Goal: Task Accomplishment & Management: Manage account settings

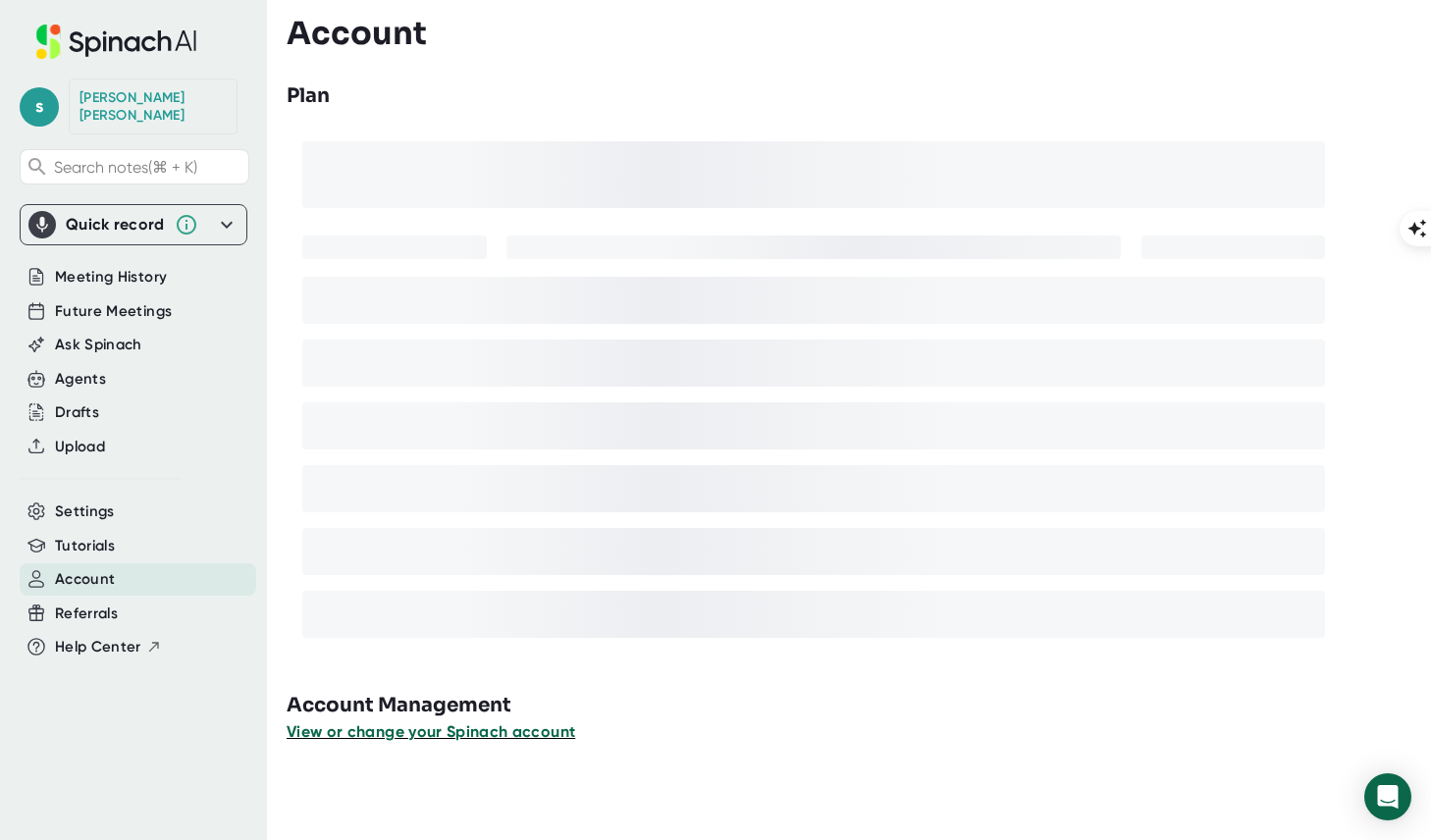
click at [389, 732] on span "View or change your Spinach account" at bounding box center [431, 731] width 289 height 19
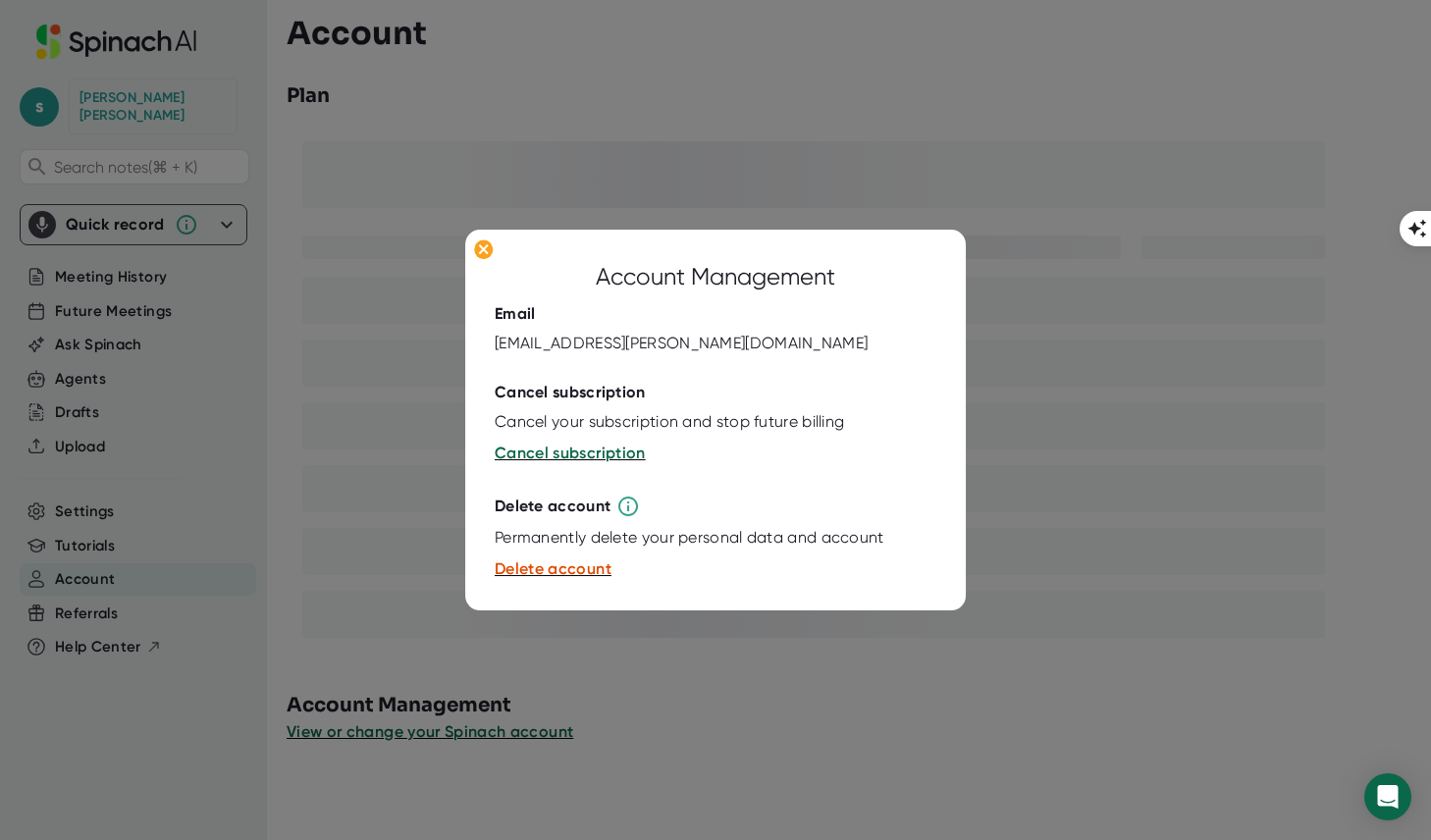
click at [660, 622] on div at bounding box center [716, 420] width 1431 height 840
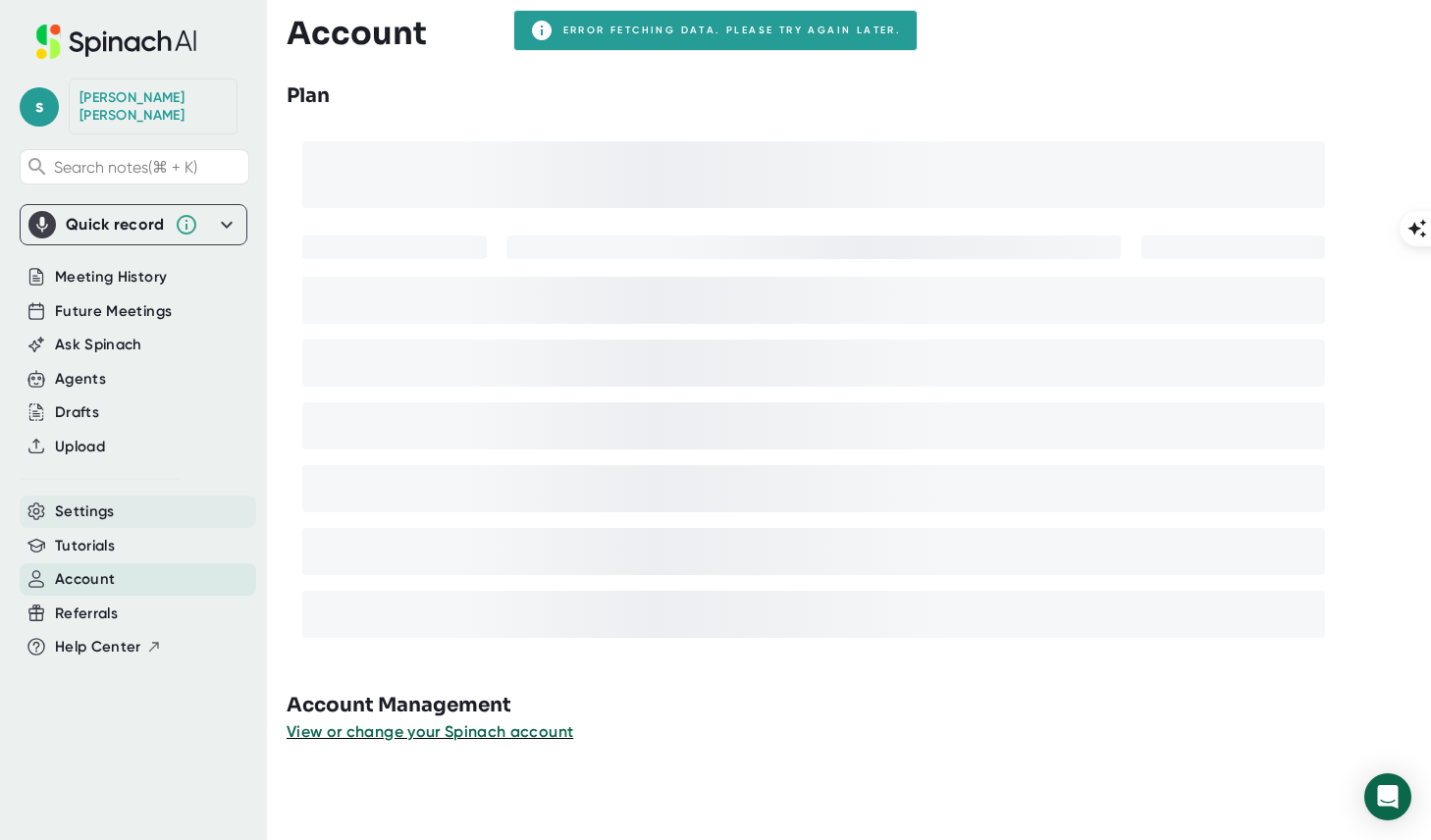
click at [92, 500] on span "Settings" at bounding box center [85, 511] width 60 height 23
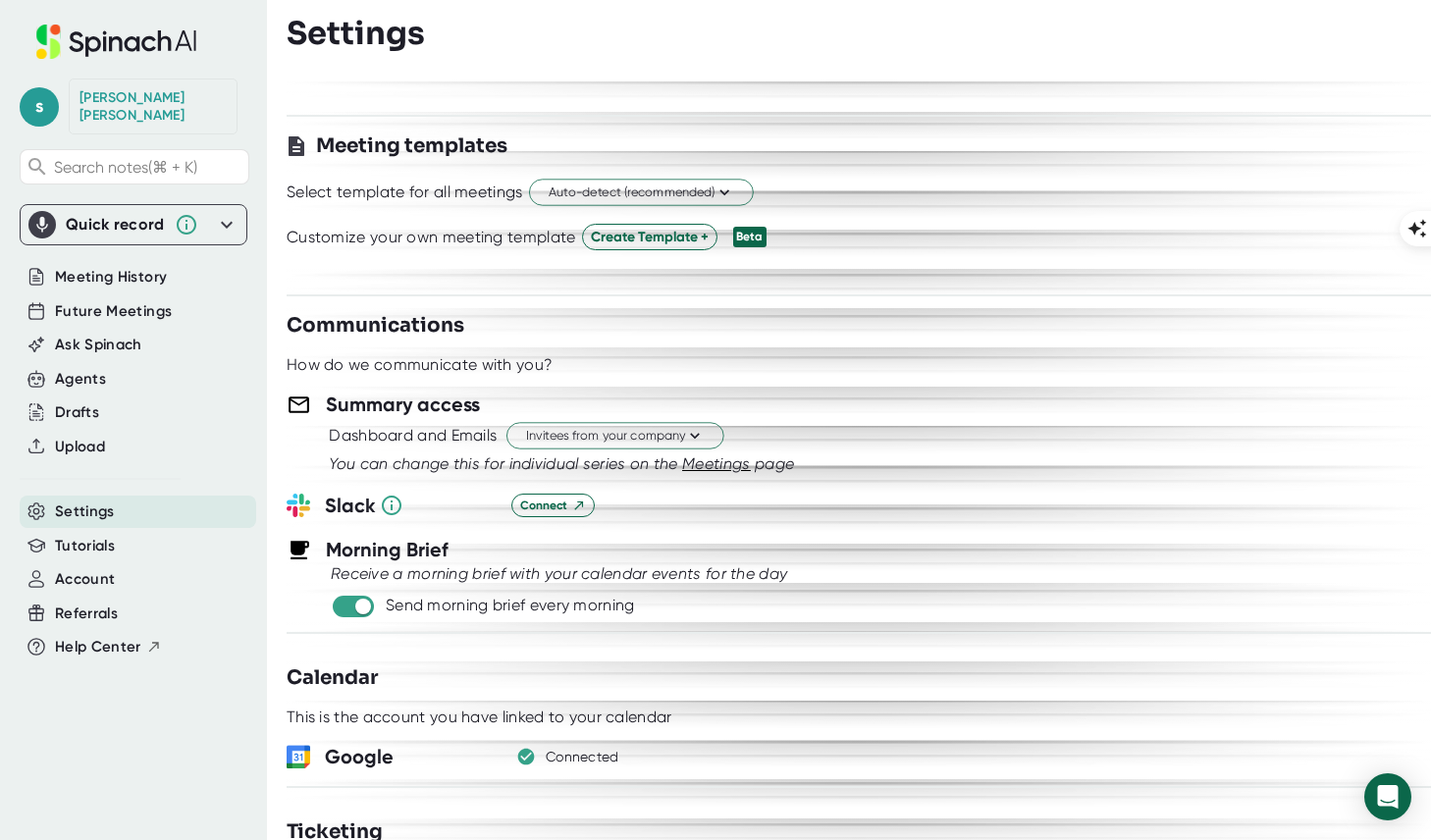
scroll to position [642, 0]
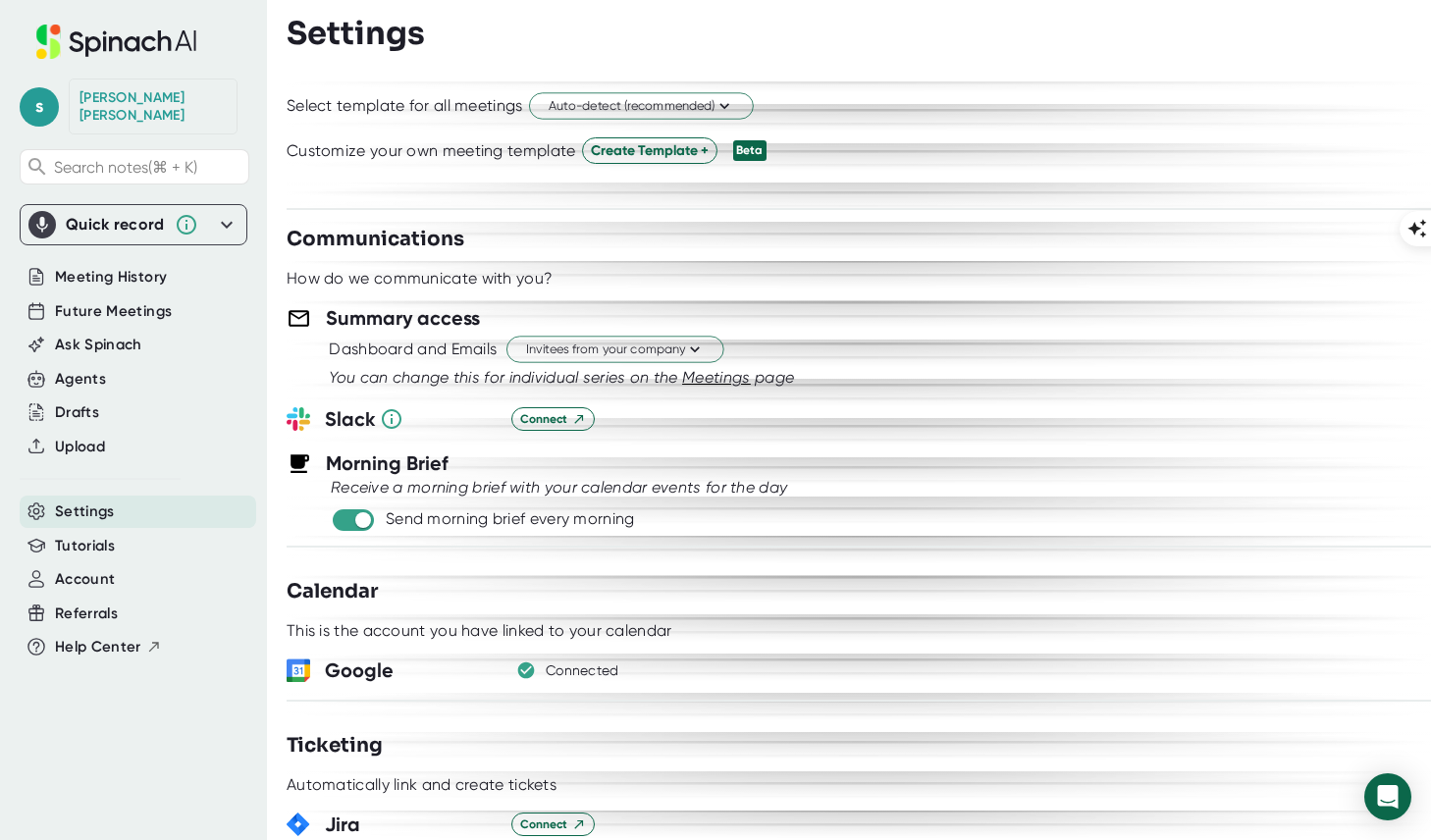
click at [360, 532] on div "**********" at bounding box center [859, 460] width 1145 height 758
click at [355, 523] on input "checkbox" at bounding box center [363, 520] width 56 height 18
checkbox input "false"
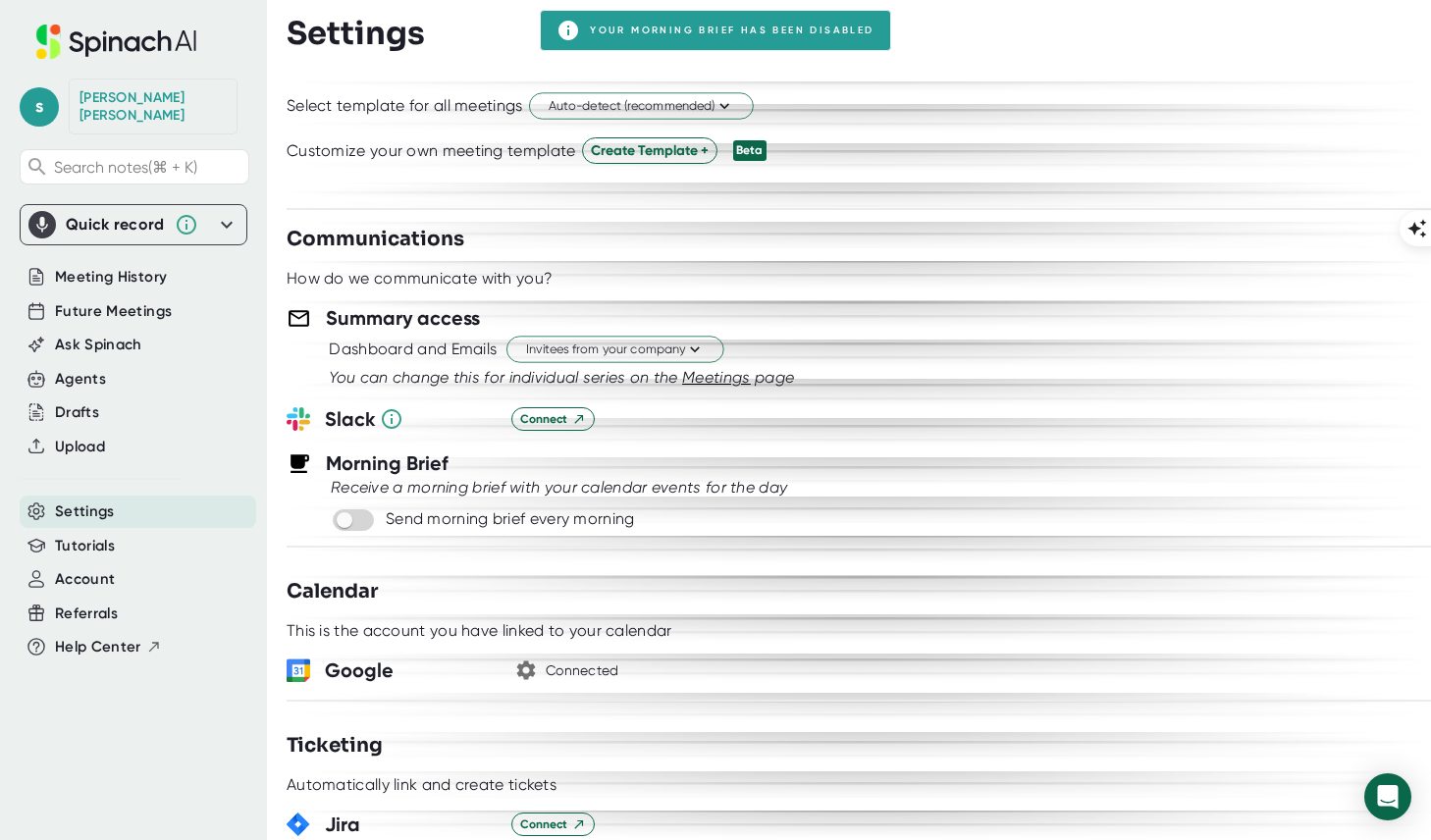
click at [525, 671] on icon "button" at bounding box center [526, 671] width 19 height 19
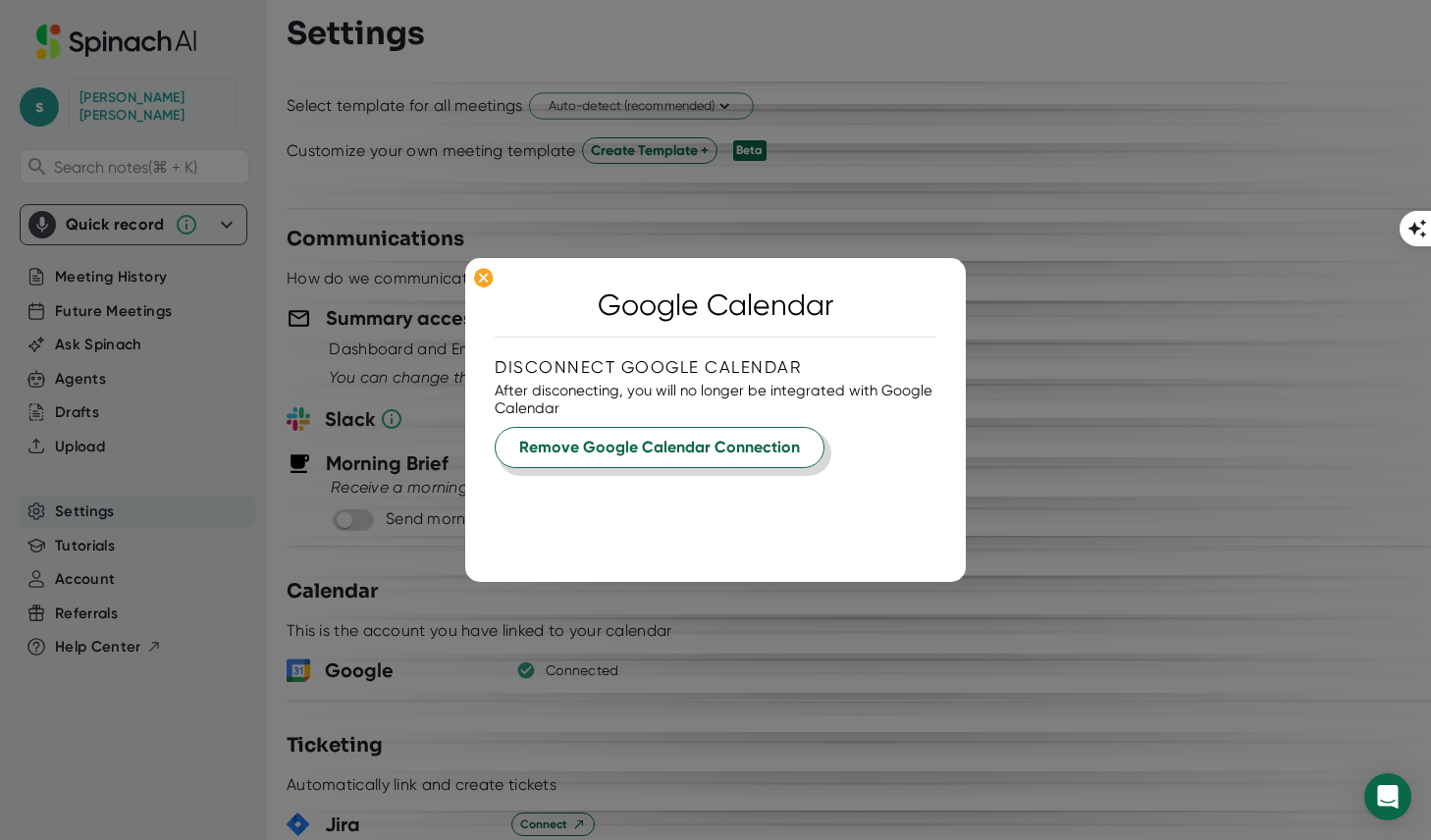
click at [629, 453] on span "Remove Google Calendar Connection" at bounding box center [660, 447] width 281 height 24
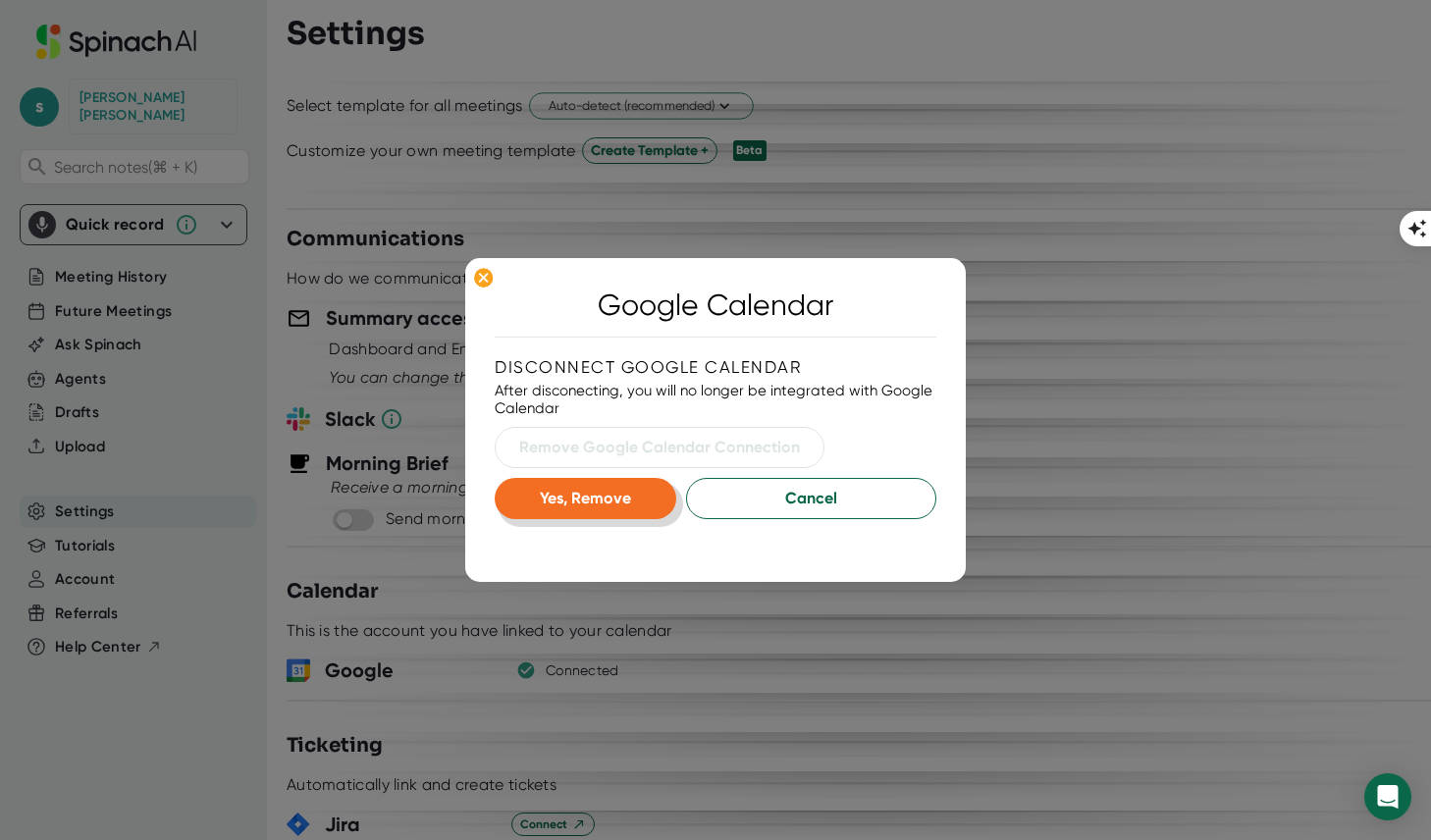
click at [604, 500] on span "Yes, Remove" at bounding box center [586, 498] width 92 height 19
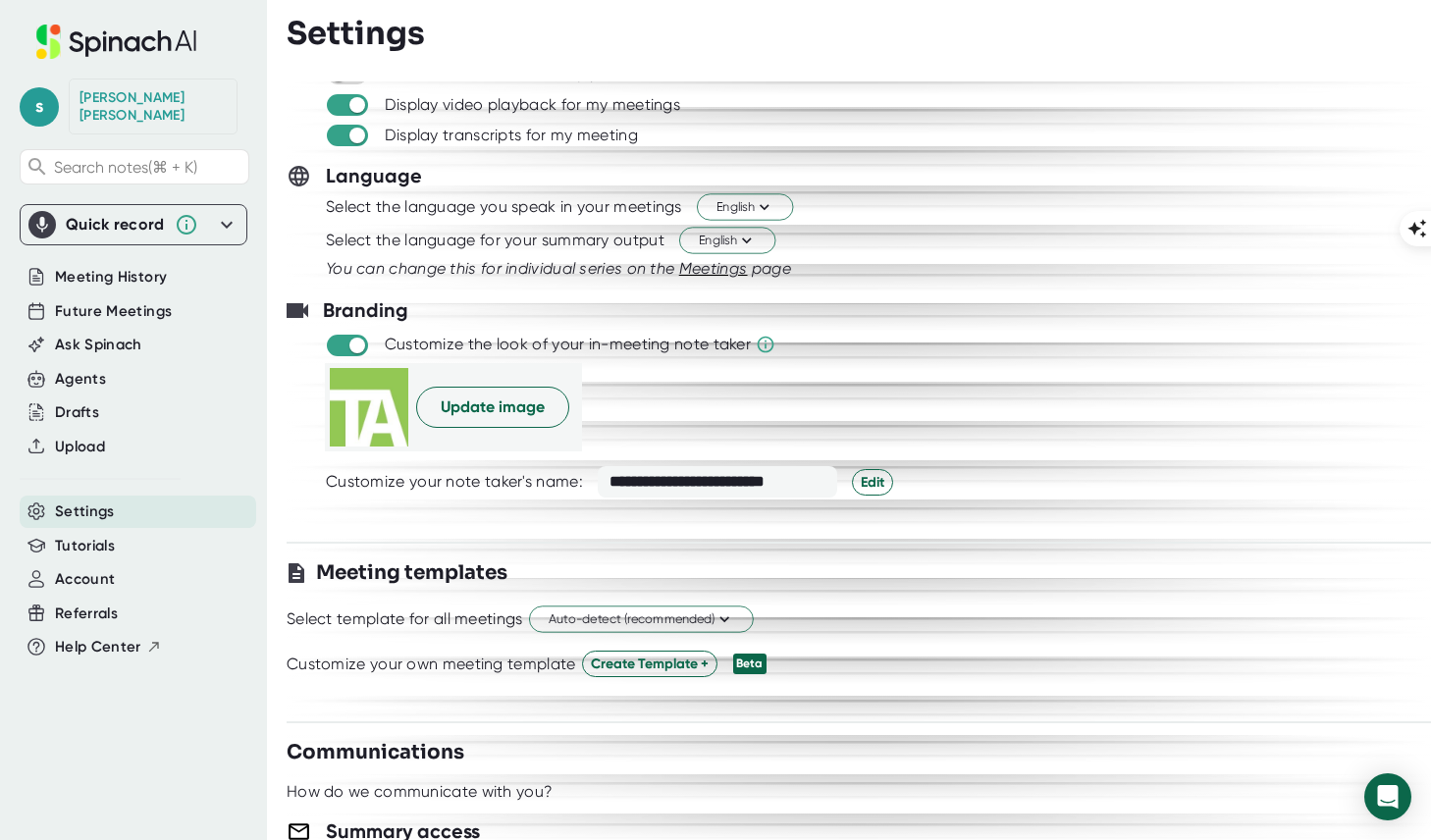
scroll to position [0, 0]
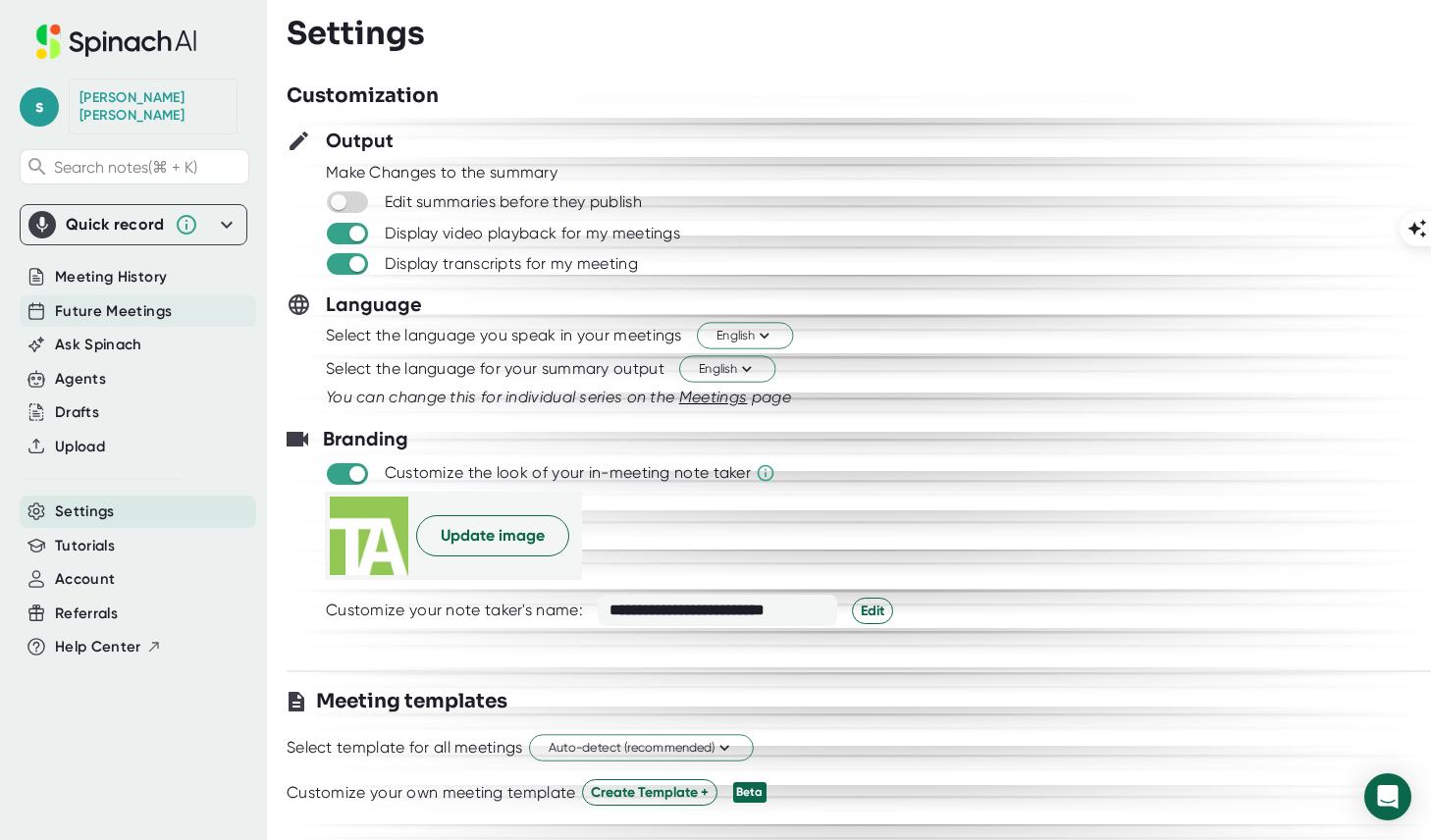
click at [137, 296] on div "Future Meetings" at bounding box center [138, 312] width 236 height 33
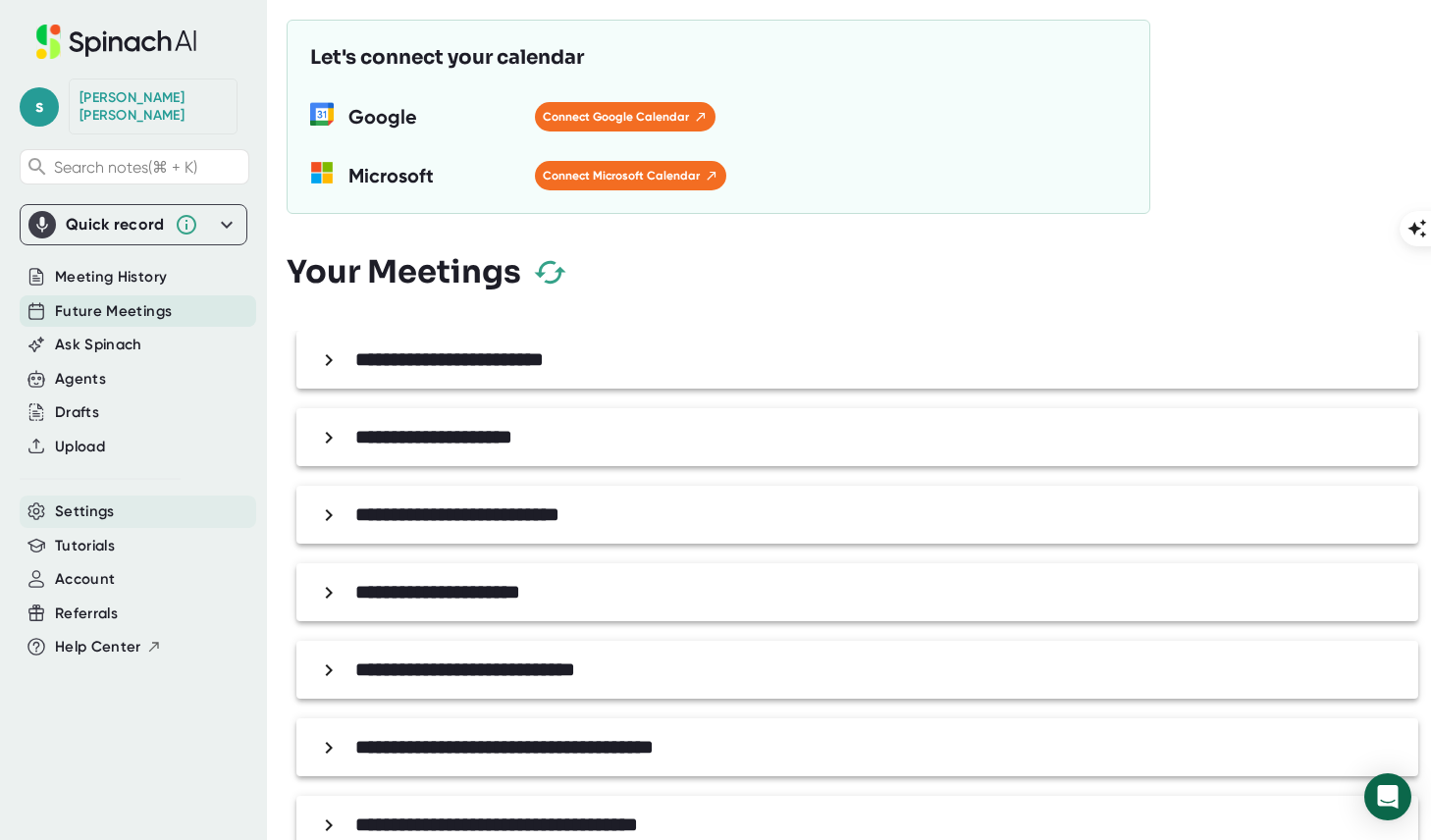
click at [101, 500] on span "Settings" at bounding box center [85, 511] width 60 height 23
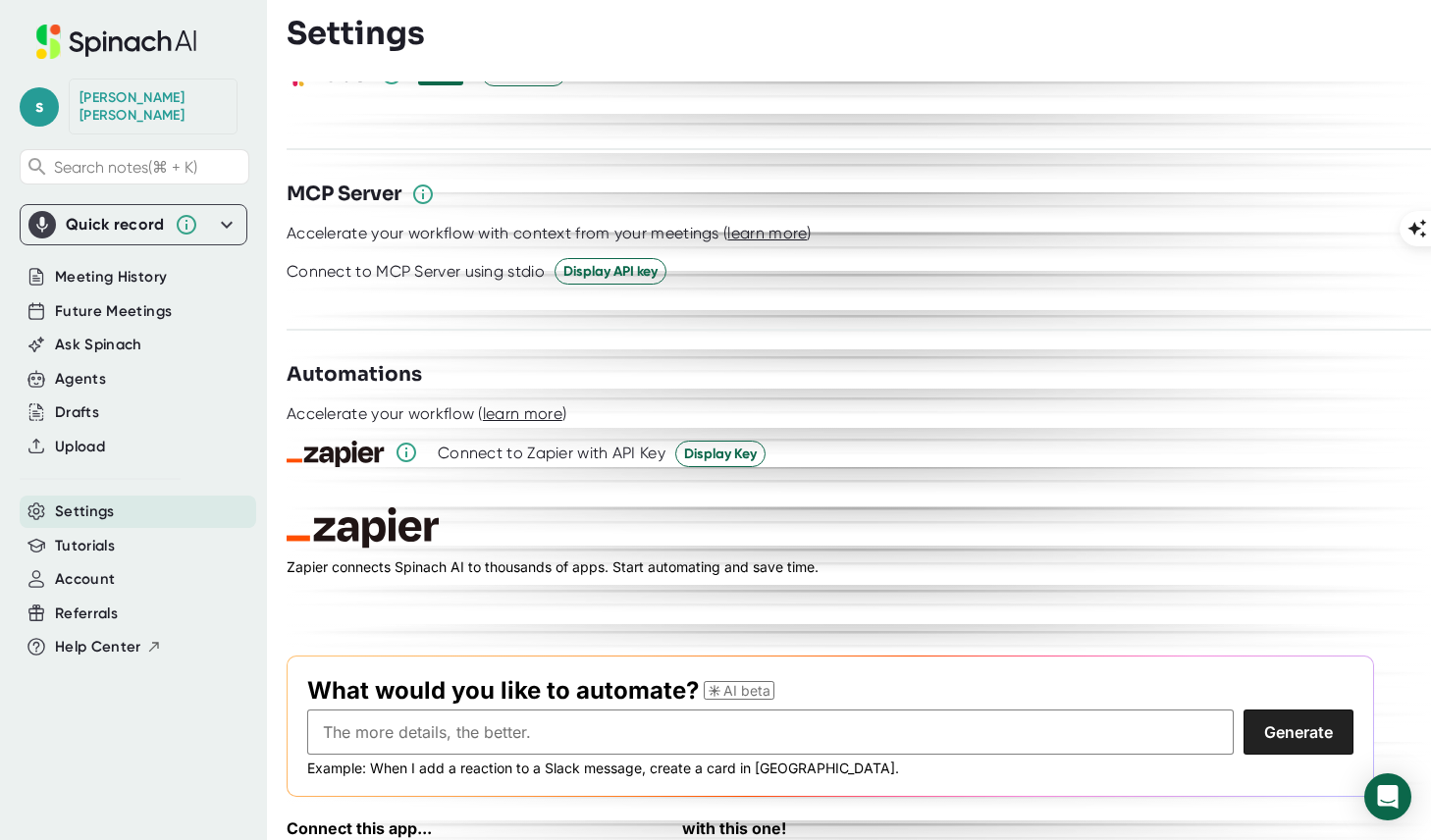
scroll to position [2552, 0]
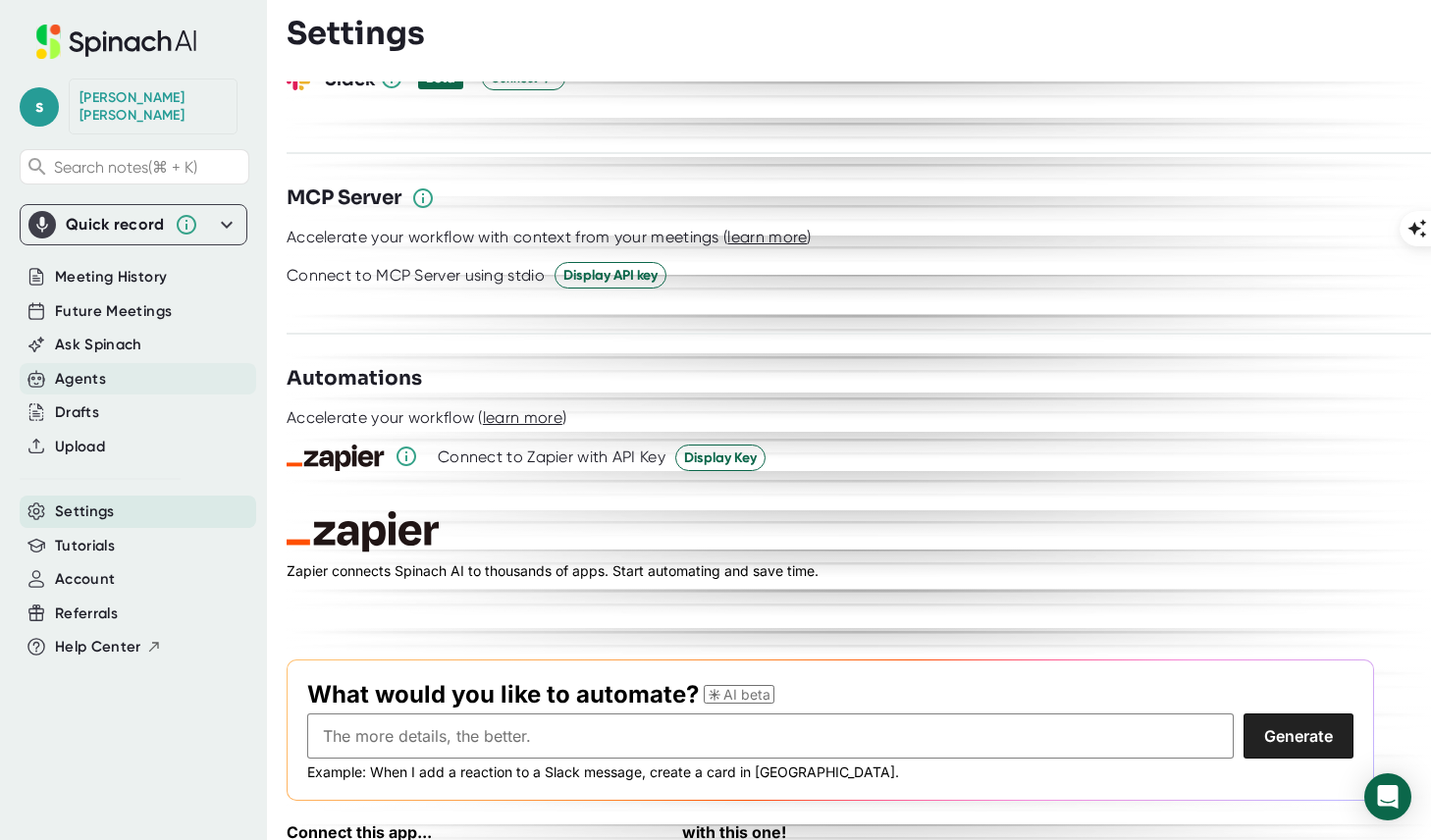
click at [116, 364] on div "Agents" at bounding box center [138, 379] width 236 height 33
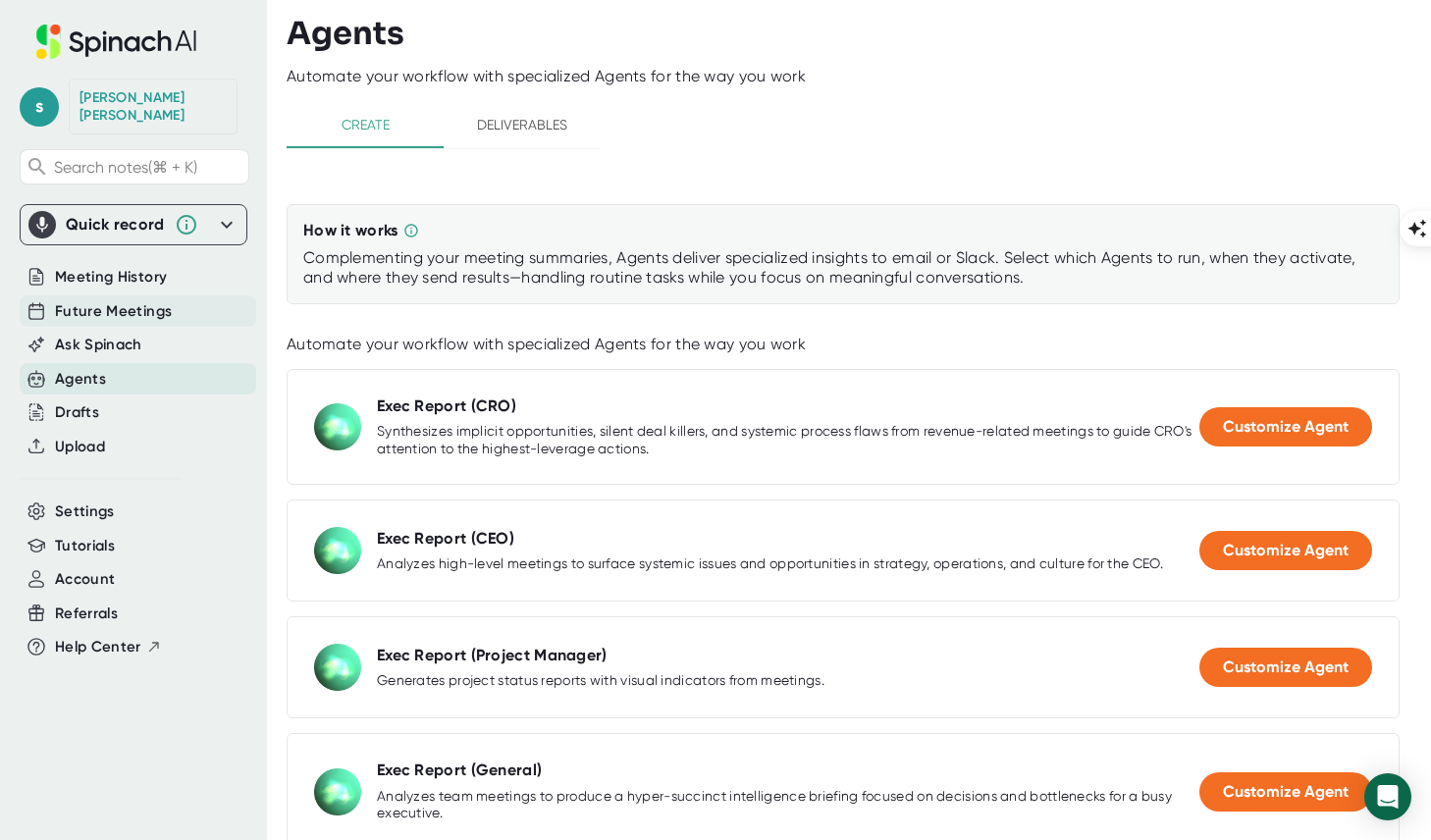
click at [115, 300] on span "Future Meetings" at bounding box center [113, 311] width 117 height 23
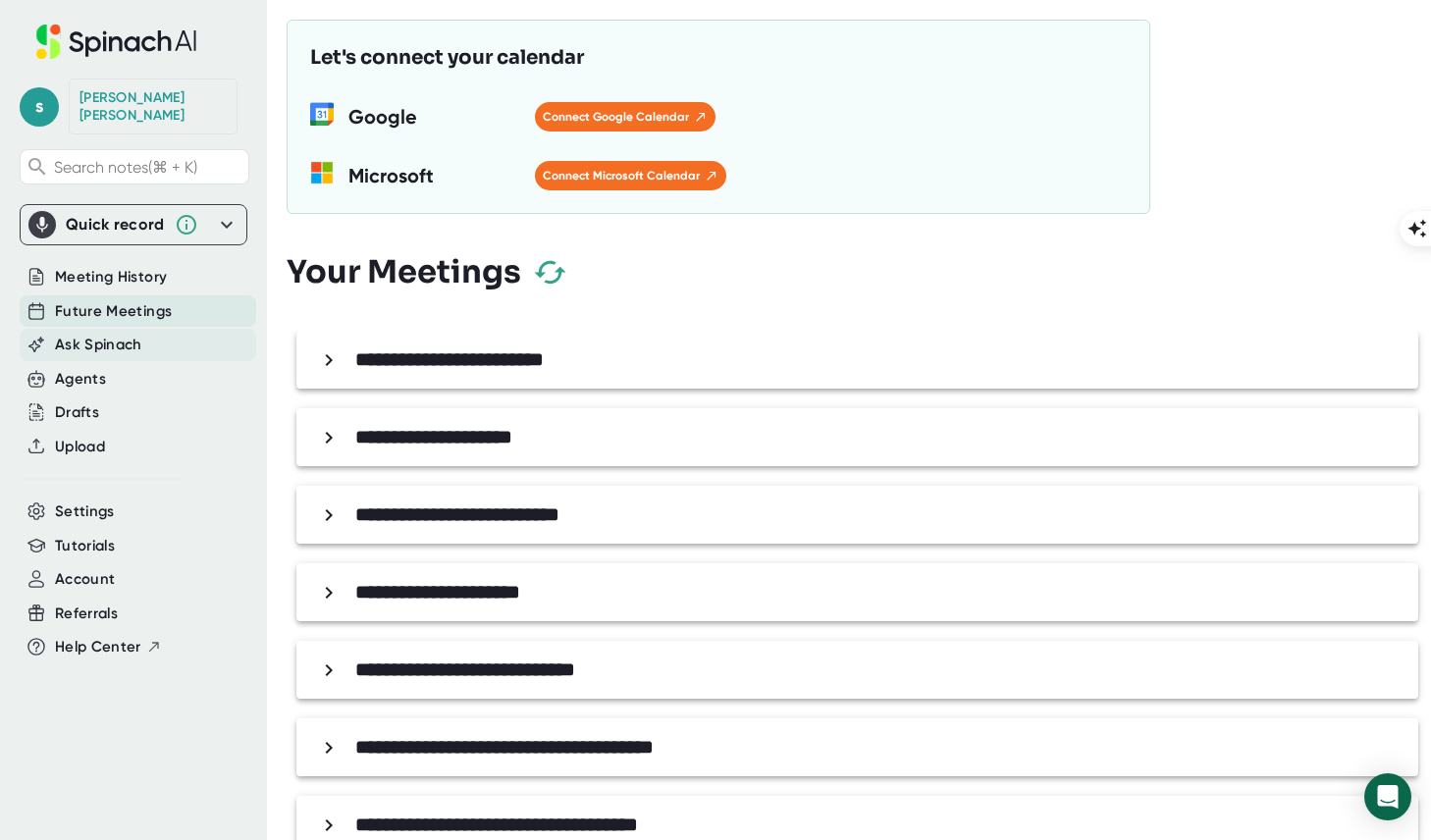
click at [113, 334] on span "Ask Spinach" at bounding box center [99, 345] width 88 height 23
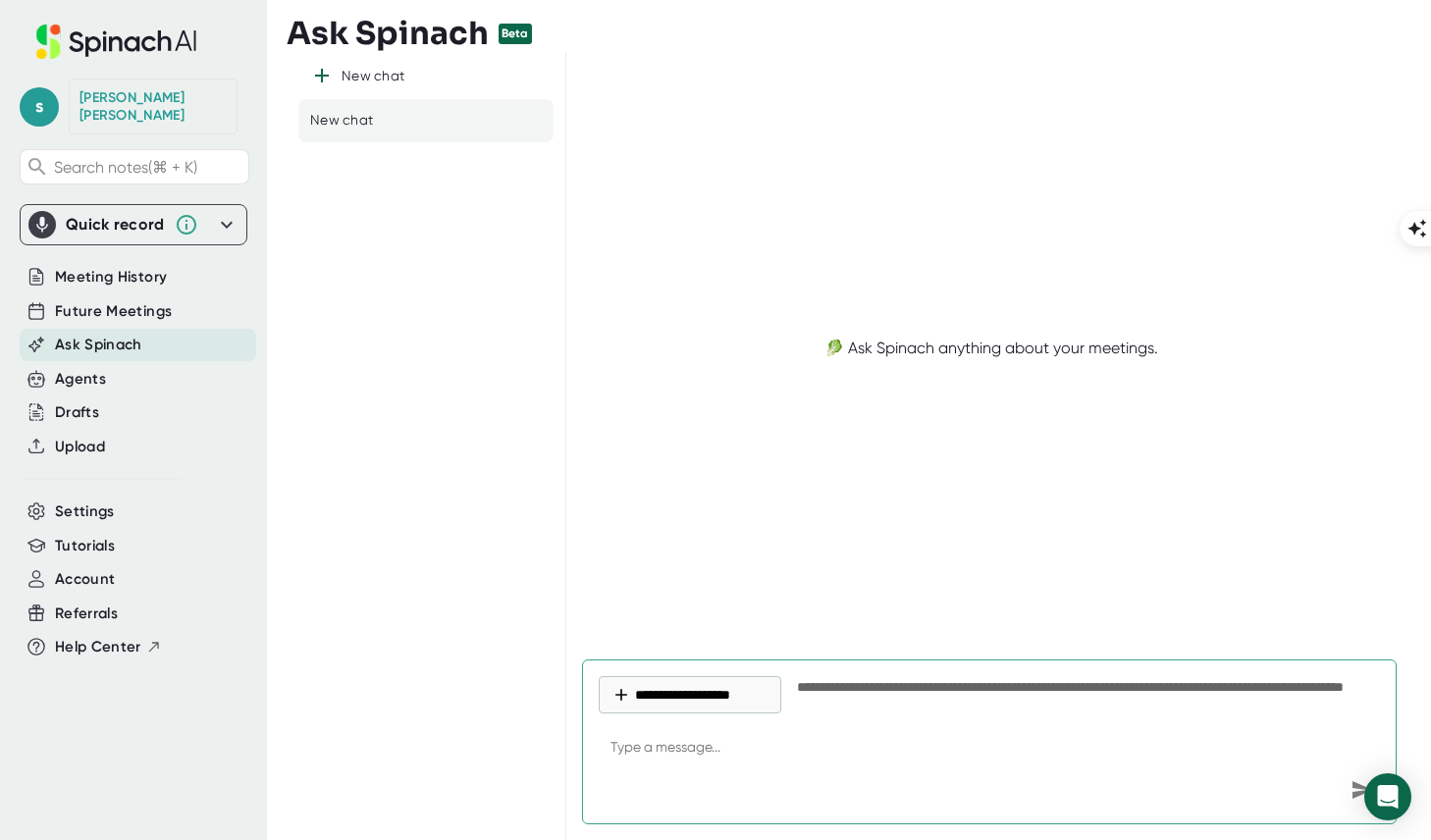
type textarea "x"
click at [102, 308] on div "Future Meetings" at bounding box center [138, 312] width 236 height 33
